Goal: Navigation & Orientation: Find specific page/section

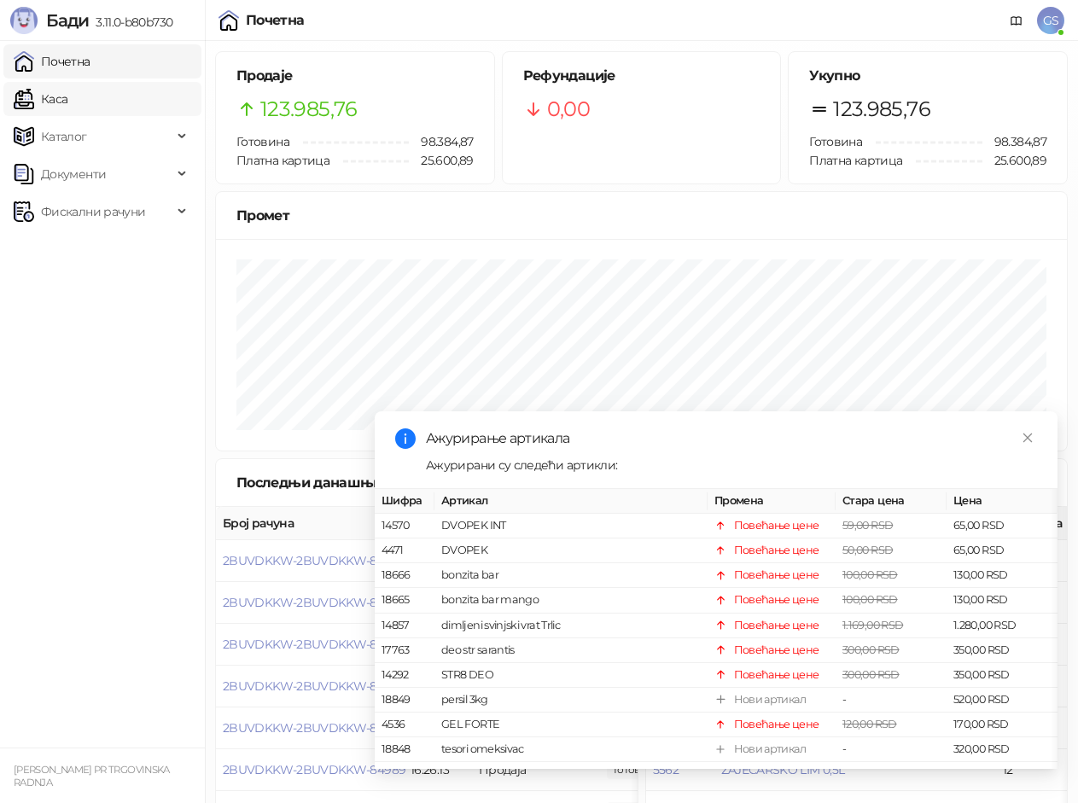
click at [67, 95] on link "Каса" at bounding box center [41, 99] width 54 height 34
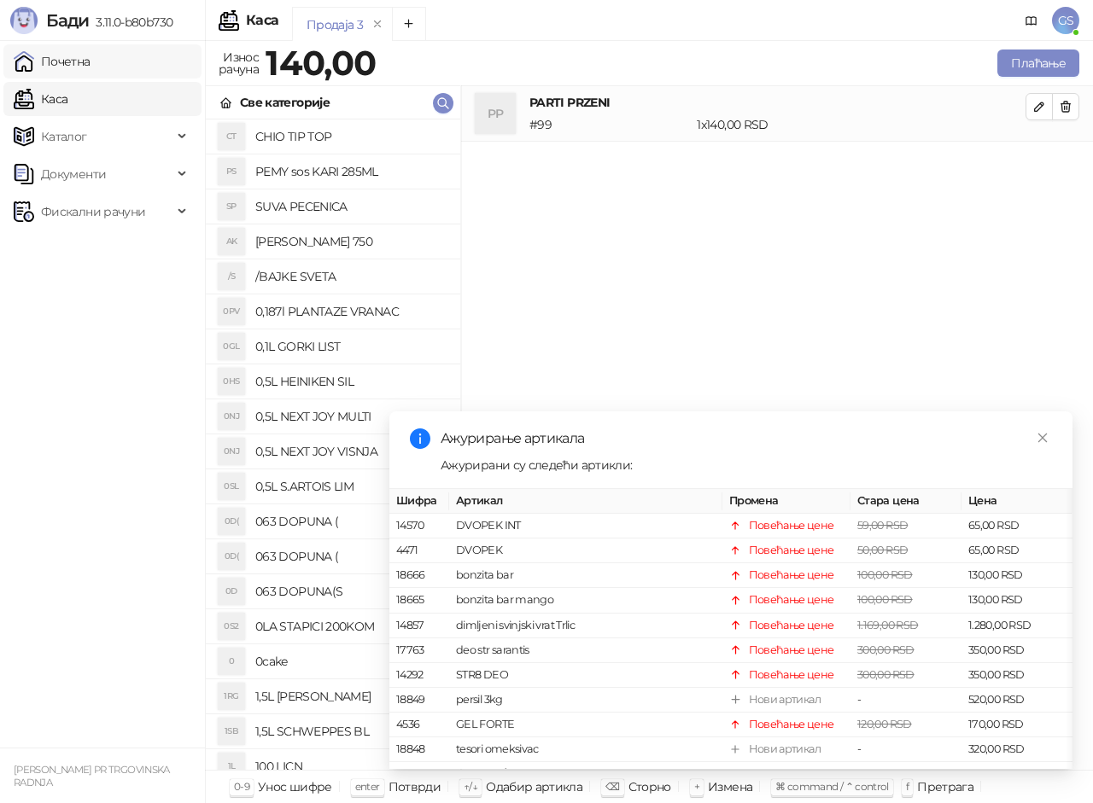
click at [90, 55] on link "Почетна" at bounding box center [52, 61] width 77 height 34
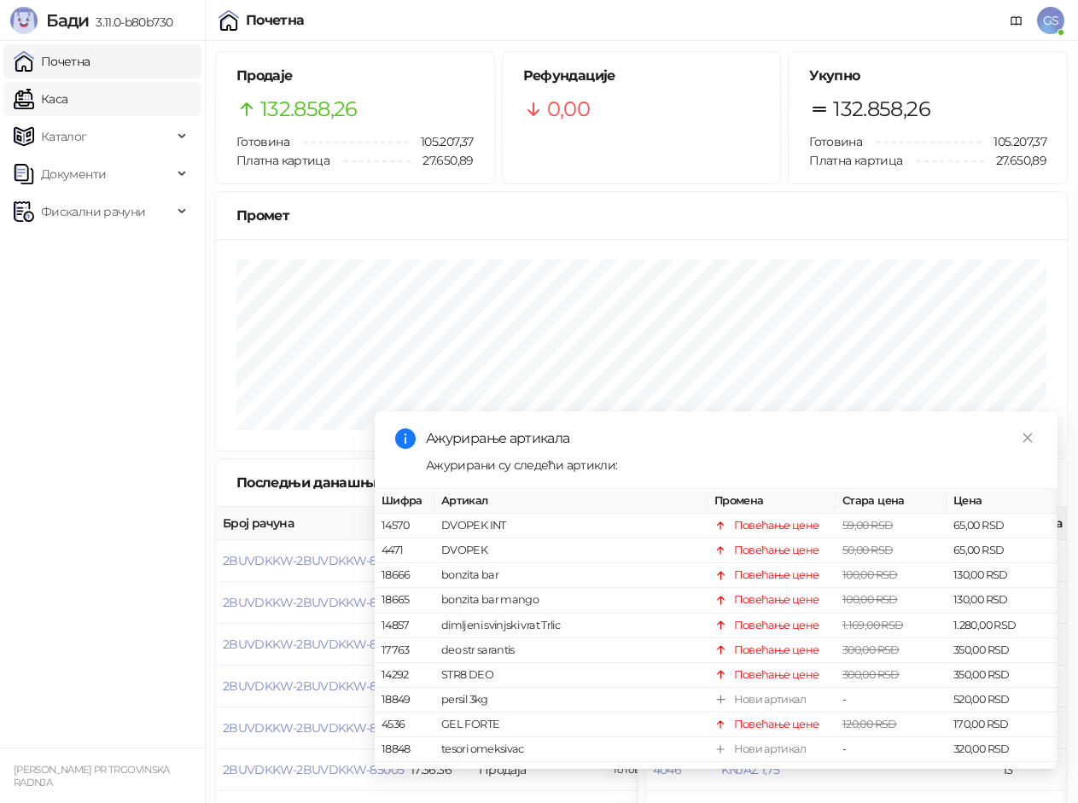
click at [67, 92] on link "Каса" at bounding box center [41, 99] width 54 height 34
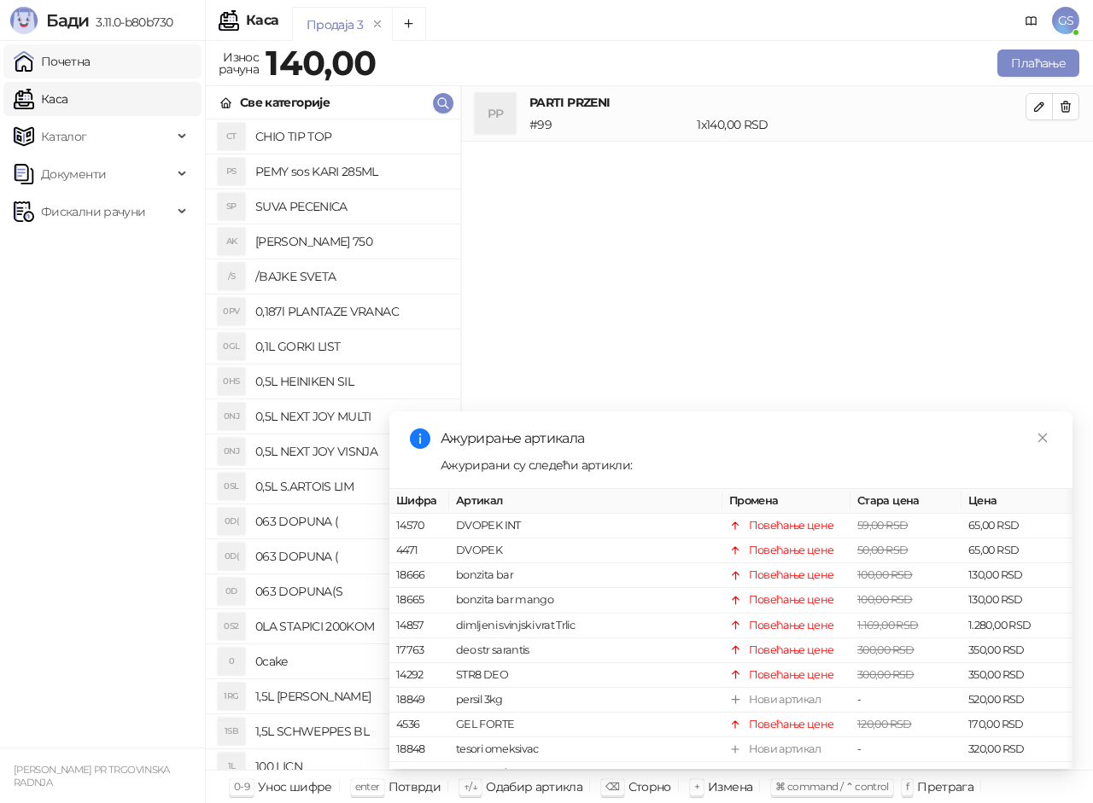
click at [90, 61] on link "Почетна" at bounding box center [52, 61] width 77 height 34
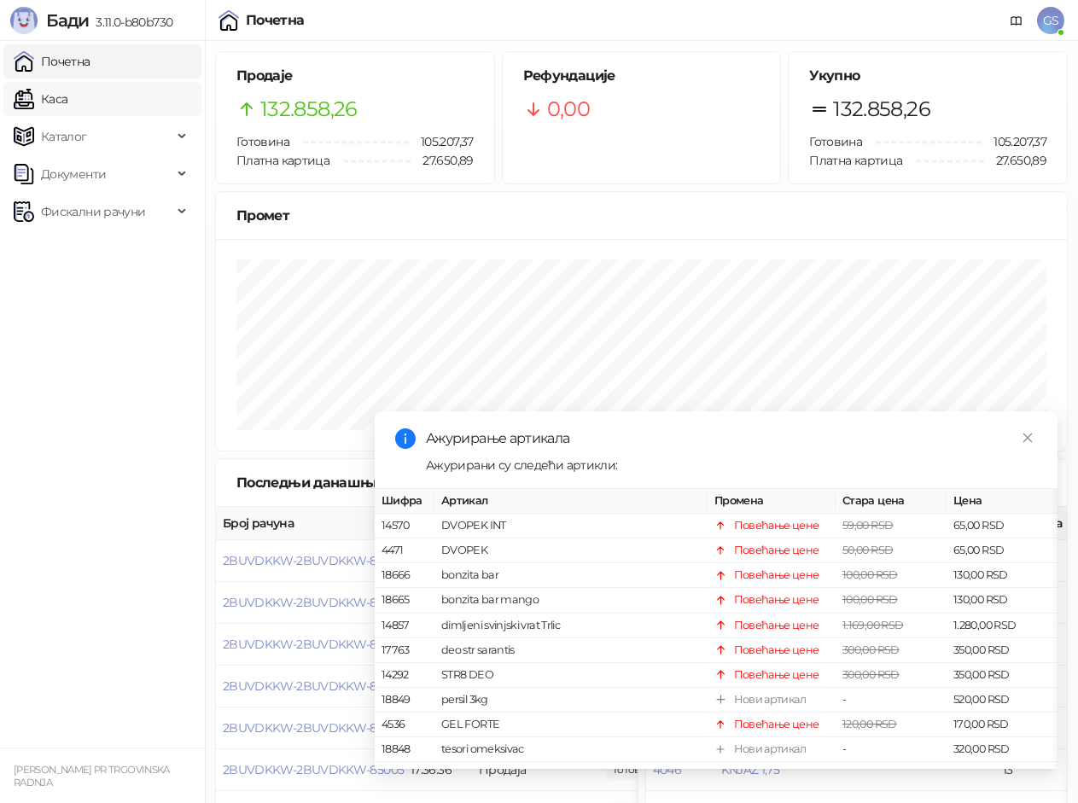
click at [67, 96] on link "Каса" at bounding box center [41, 99] width 54 height 34
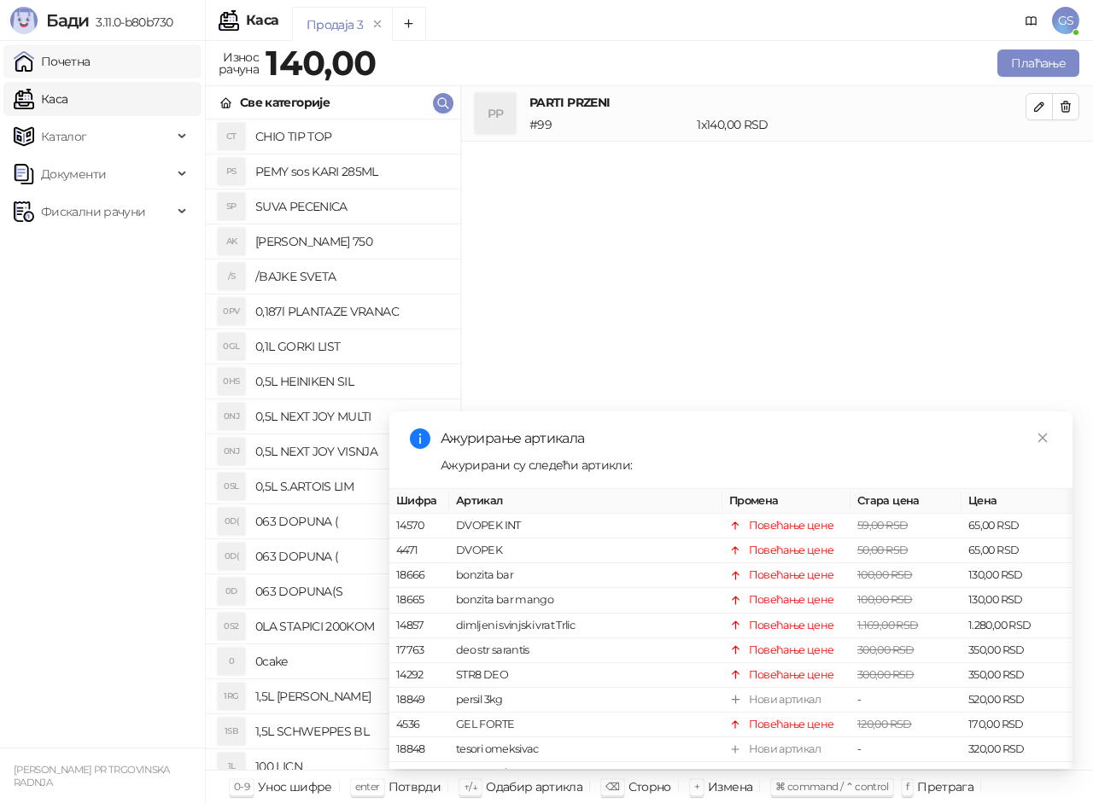
click at [90, 61] on link "Почетна" at bounding box center [52, 61] width 77 height 34
